Goal: Navigation & Orientation: Find specific page/section

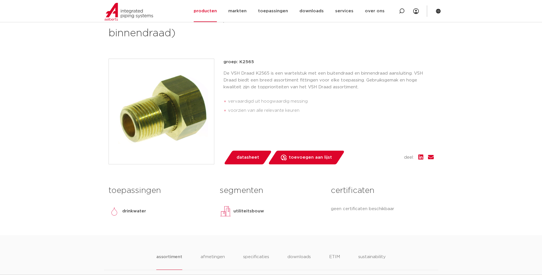
scroll to position [57, 0]
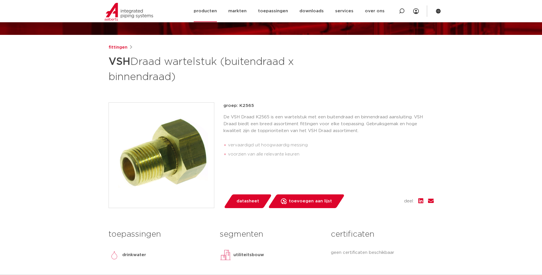
click at [210, 12] on link "producten" at bounding box center [205, 11] width 23 height 22
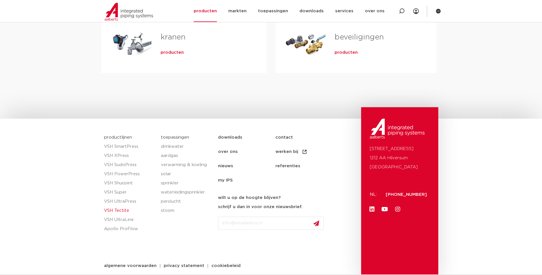
scroll to position [266, 0]
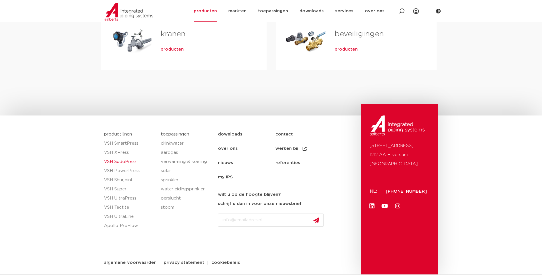
click at [120, 162] on link "VSH SudoPress" at bounding box center [129, 161] width 51 height 9
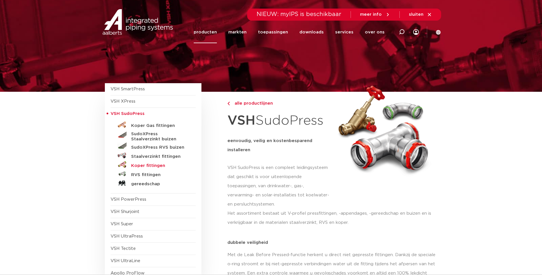
click at [144, 165] on h5 "Koper fittingen" at bounding box center [159, 165] width 57 height 5
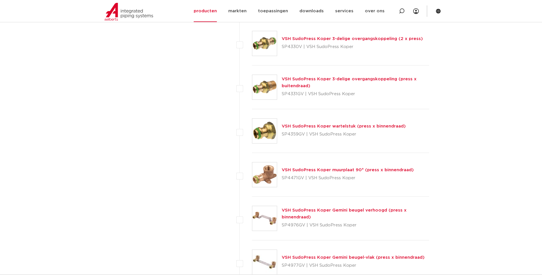
scroll to position [543, 0]
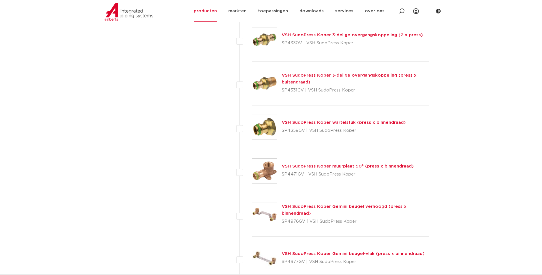
click at [317, 122] on link "VSH SudoPress Koper wartelstuk (press x binnendraad)" at bounding box center [344, 122] width 124 height 4
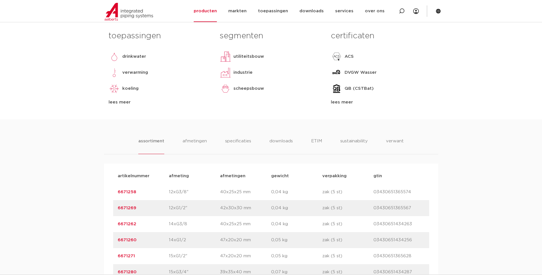
scroll to position [257, 0]
